Goal: Check status: Check status

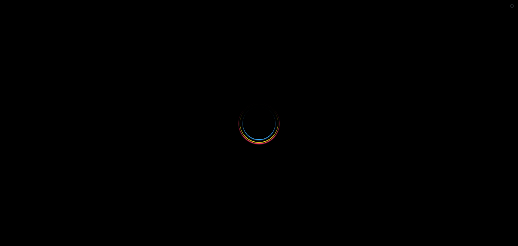
select select
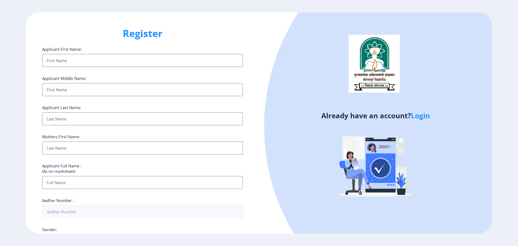
click at [422, 117] on link "Login" at bounding box center [420, 116] width 19 height 10
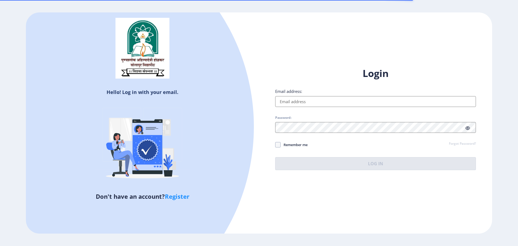
click at [342, 102] on input "Email address:" at bounding box center [375, 101] width 201 height 11
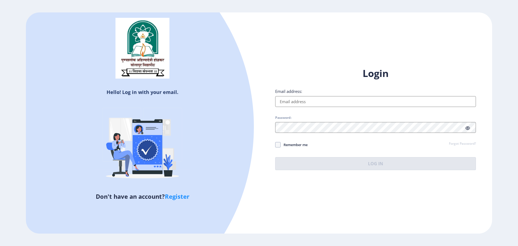
type input "[EMAIL_ADDRESS][DOMAIN_NAME]"
click at [339, 97] on input "Email address:" at bounding box center [375, 101] width 201 height 11
type input "[EMAIL_ADDRESS][DOMAIN_NAME]"
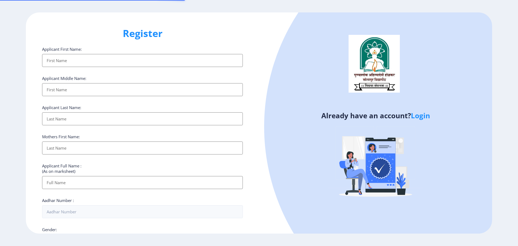
select select
click at [423, 117] on link "Login" at bounding box center [420, 116] width 19 height 10
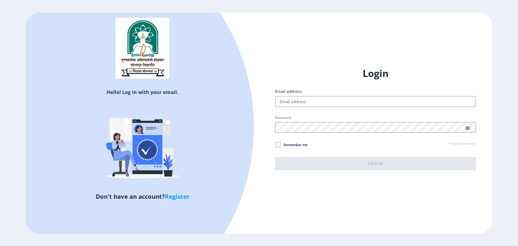
click at [313, 101] on input "Email address:" at bounding box center [375, 101] width 201 height 11
type input "[EMAIL_ADDRESS][DOMAIN_NAME]"
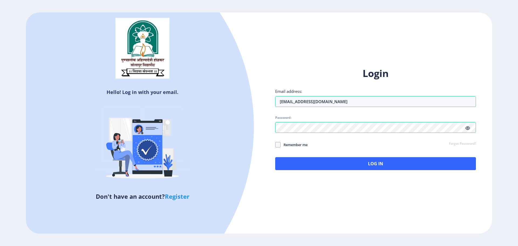
click at [298, 143] on span "Remember me" at bounding box center [294, 144] width 27 height 6
click at [275, 145] on input "Remember me" at bounding box center [275, 145] width 0 height 0
checkbox input "true"
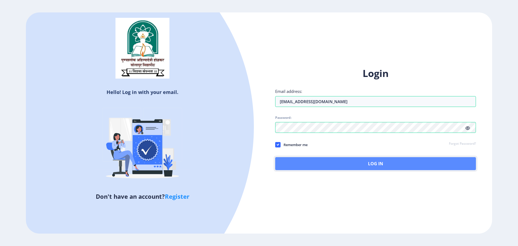
click at [314, 163] on button "Log In" at bounding box center [375, 163] width 201 height 13
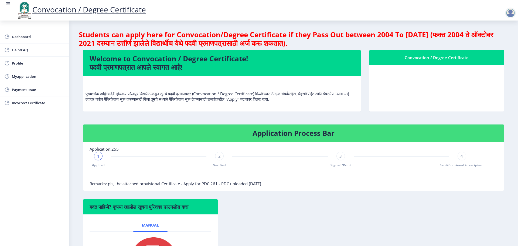
click at [406, 73] on nb-card-body at bounding box center [436, 88] width 135 height 46
click at [411, 59] on div "Convocation / Degree Certificate" at bounding box center [437, 57] width 122 height 6
click at [20, 76] on span "Myapplication" at bounding box center [38, 76] width 53 height 6
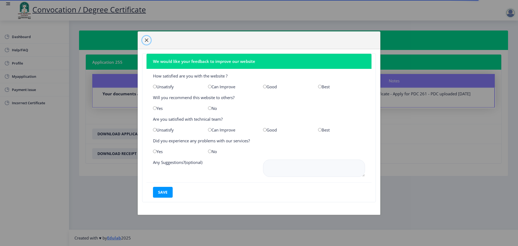
click at [146, 38] on span "button" at bounding box center [146, 40] width 4 height 4
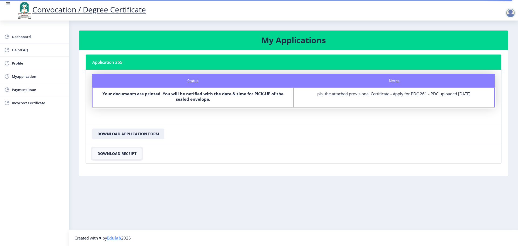
click at [134, 154] on button "Download Receipt" at bounding box center [116, 153] width 49 height 11
click at [175, 97] on label "Your documents are printed. You will be notified with the date & time for PICK-…" at bounding box center [192, 96] width 191 height 11
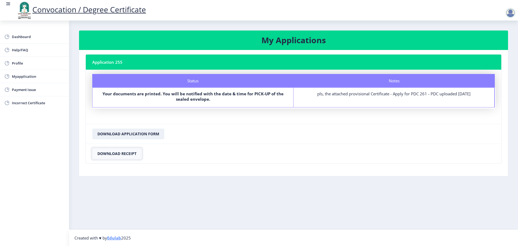
click at [136, 153] on button "Download Receipt" at bounding box center [116, 153] width 49 height 11
click at [109, 154] on button "Download Receipt" at bounding box center [116, 153] width 49 height 11
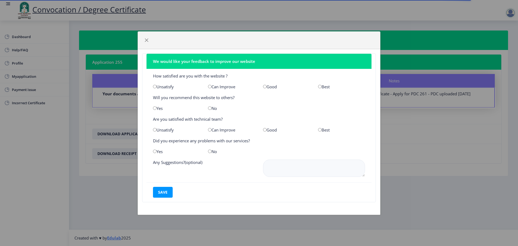
click at [451, 152] on div "We would like your feedback to improve our website How satisfied are you with t…" at bounding box center [259, 123] width 518 height 246
click at [147, 40] on span "button" at bounding box center [146, 40] width 4 height 4
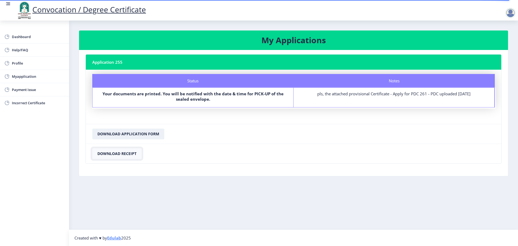
click at [132, 154] on button "Download Receipt" at bounding box center [116, 153] width 49 height 11
click at [125, 134] on button "Download Application Form" at bounding box center [128, 133] width 72 height 11
click at [116, 155] on button "Download Receipt" at bounding box center [116, 153] width 49 height 11
click at [124, 134] on button "Download Application Form" at bounding box center [128, 133] width 72 height 11
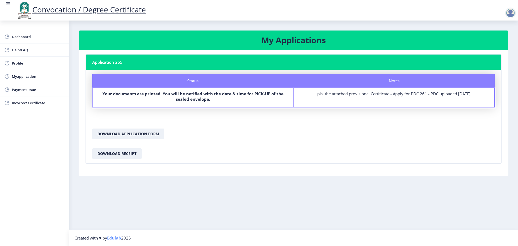
click at [233, 94] on b "Your documents are printed. You will be notified with the date & time for PICK-…" at bounding box center [192, 96] width 181 height 11
click at [27, 38] on span "Dashboard" at bounding box center [38, 36] width 53 height 6
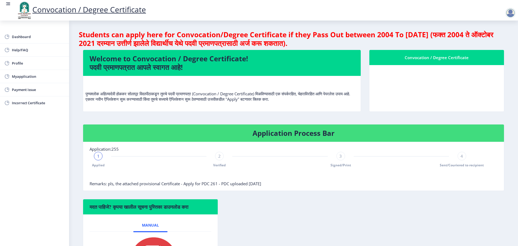
click at [219, 158] on span "2" at bounding box center [219, 155] width 2 height 5
click at [340, 159] on div "3" at bounding box center [340, 156] width 9 height 9
click at [342, 156] on div "3" at bounding box center [340, 156] width 9 height 9
click at [461, 157] on span "4" at bounding box center [461, 155] width 2 height 5
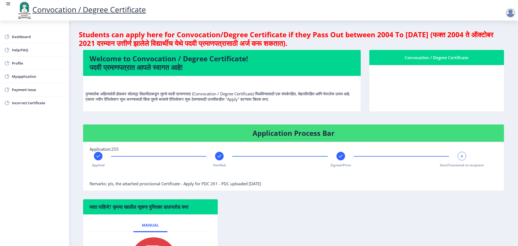
click at [461, 157] on span "4" at bounding box center [461, 155] width 2 height 5
click at [461, 167] on span "Sent/Couriered to recipient" at bounding box center [462, 165] width 44 height 5
drag, startPoint x: 214, startPoint y: 186, endPoint x: 264, endPoint y: 184, distance: 49.6
click at [264, 184] on nb-card-body "Application:255 Applied Verified Signed/Print 4 Sent/Couriered to recipient Rem…" at bounding box center [293, 166] width 421 height 49
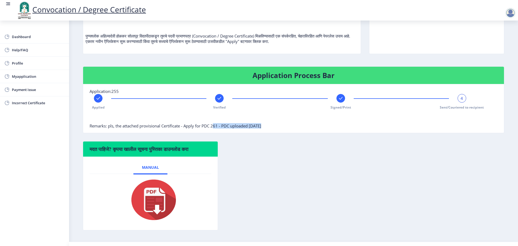
scroll to position [70, 0]
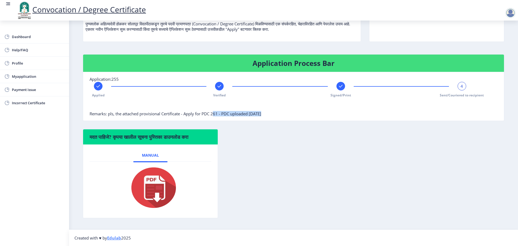
click at [150, 182] on img at bounding box center [150, 187] width 54 height 43
click at [269, 150] on div "मदत पाहिजे? कृपया खालील सूचना पुस्तिका डाउनलोड करा Manual" at bounding box center [293, 177] width 429 height 97
click at [453, 86] on div "Applied Verified Signed/Print 4 Sent/Couriered to recipient" at bounding box center [280, 90] width 381 height 16
click at [460, 86] on span "4" at bounding box center [461, 85] width 2 height 5
click at [447, 137] on div "मदत पाहिजे? कृपया खालील सूचना पुस्तिका डाउनलोड करा Manual" at bounding box center [293, 177] width 429 height 97
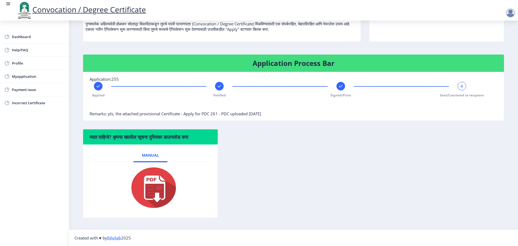
click at [338, 86] on rect at bounding box center [340, 85] width 5 height 5
click at [463, 87] on rect at bounding box center [461, 85] width 5 height 5
click at [215, 87] on div at bounding box center [219, 86] width 9 height 9
click at [337, 88] on div at bounding box center [340, 86] width 9 height 9
click at [456, 85] on div "Applied Verified 3 Signed/Print Sent/Couriered to recipient" at bounding box center [280, 90] width 381 height 16
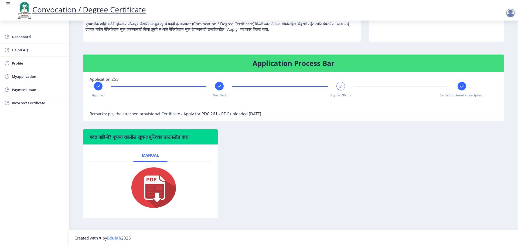
click at [460, 87] on rect at bounding box center [461, 85] width 5 height 5
click at [219, 86] on icon at bounding box center [220, 86] width 4 height 3
click at [100, 86] on rect at bounding box center [97, 85] width 5 height 5
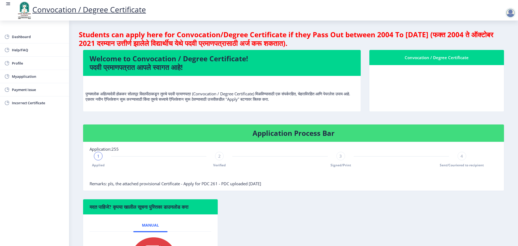
click at [189, 185] on span "Remarks: pls, the attached provisional Certificate - Apply for PDC 261 - PDC up…" at bounding box center [176, 183] width 172 height 5
click at [228, 186] on span "Remarks: pls, the attached provisional Certificate - Apply for PDC 261 - PDC up…" at bounding box center [176, 183] width 172 height 5
click at [249, 184] on span "Remarks: pls, the attached provisional Certificate - Apply for PDC 261 - PDC up…" at bounding box center [176, 183] width 172 height 5
click at [432, 82] on nb-card-body at bounding box center [436, 88] width 135 height 46
click at [431, 60] on div "Convocation / Degree Certificate" at bounding box center [437, 57] width 122 height 6
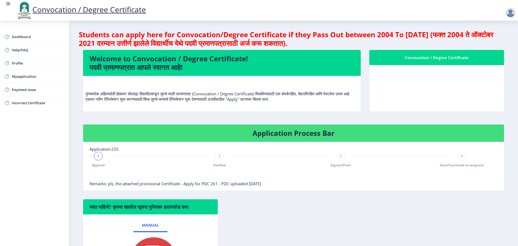
click at [396, 56] on div "Convocation / Degree Certificate" at bounding box center [437, 57] width 122 height 6
click at [428, 97] on nb-card-body at bounding box center [436, 88] width 135 height 46
click at [483, 91] on nb-card-body at bounding box center [436, 88] width 135 height 46
click at [473, 57] on div "Convocation / Degree Certificate" at bounding box center [437, 57] width 122 height 6
click at [25, 64] on span "Profile" at bounding box center [38, 63] width 53 height 6
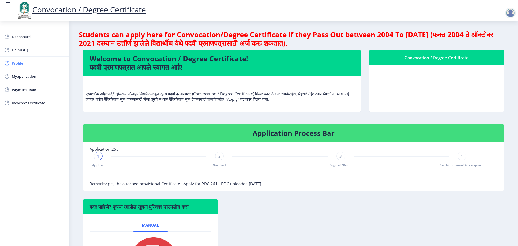
select select
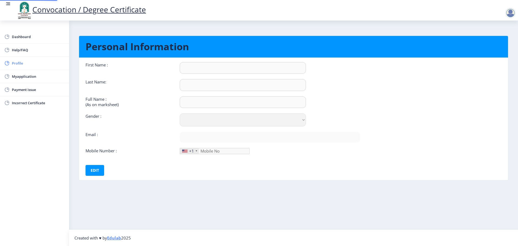
type input "Shilu"
type input "Kumari"
type input "Shilu Kumari"
select select "Female"
type input "[EMAIL_ADDRESS][DOMAIN_NAME]"
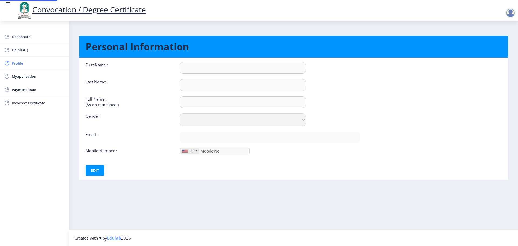
type input "5512270770"
click at [24, 74] on span "Myapplication" at bounding box center [38, 76] width 53 height 6
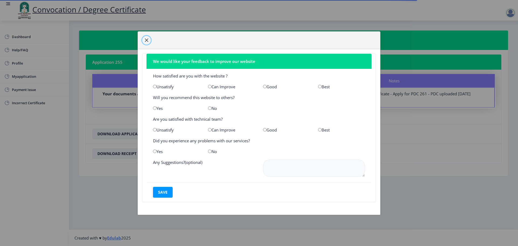
click at [149, 41] on button "button" at bounding box center [146, 40] width 9 height 9
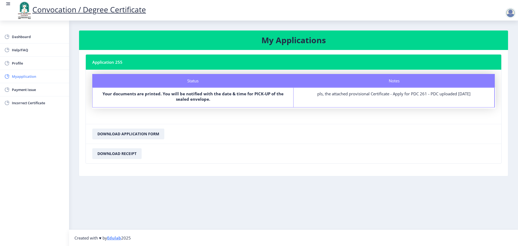
click at [36, 76] on span "Myapplication" at bounding box center [38, 76] width 53 height 6
click at [130, 82] on div "Status" at bounding box center [192, 80] width 201 height 13
click at [117, 62] on nb-card-header "Application 255" at bounding box center [293, 61] width 415 height 15
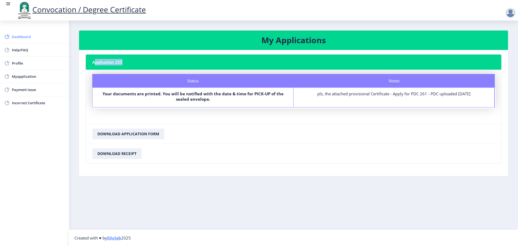
click at [24, 36] on span "Dashboard" at bounding box center [38, 36] width 53 height 6
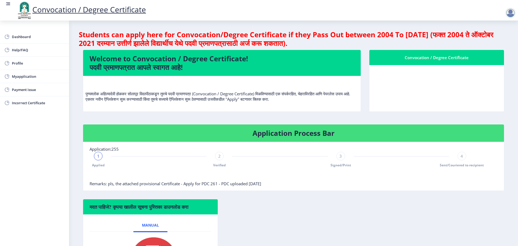
click at [507, 12] on div at bounding box center [510, 13] width 11 height 11
click at [327, 29] on nb-layout-column "Students can apply here for Convocation/Degree Certificate if they Pass Out bet…" at bounding box center [293, 159] width 449 height 279
click at [20, 62] on span "Profile" at bounding box center [38, 63] width 53 height 6
select select
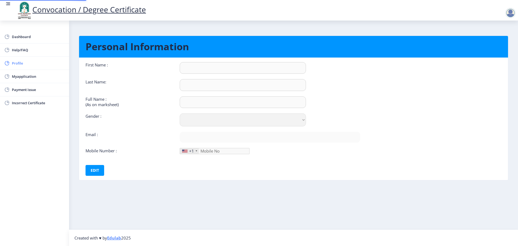
type input "Shilu"
type input "Kumari"
type input "Shilu Kumari"
select select "Female"
type input "shilukumari0940@gmail.com"
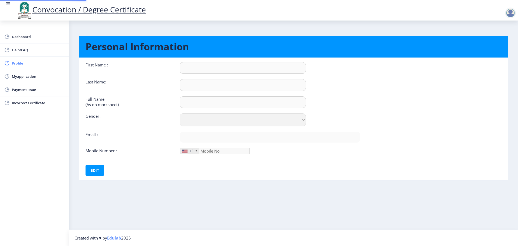
type input "5512270770"
